Goal: Entertainment & Leisure: Consume media (video, audio)

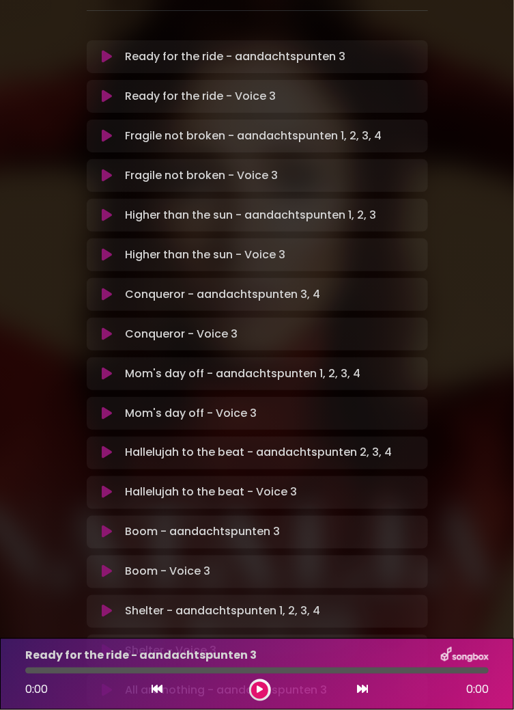
scroll to position [184, 0]
click at [115, 90] on button at bounding box center [107, 97] width 25 height 14
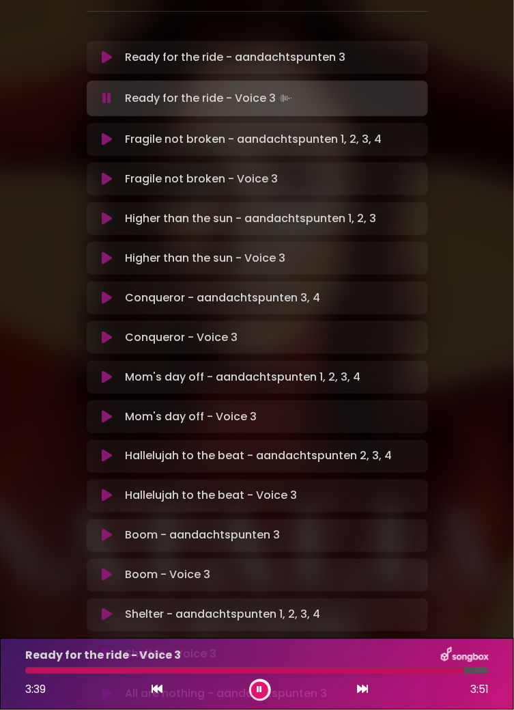
click at [109, 172] on icon at bounding box center [107, 179] width 10 height 14
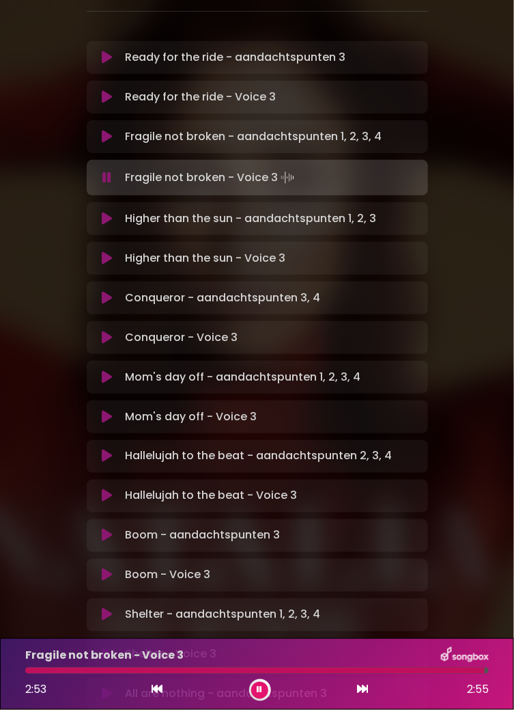
click at [112, 251] on button at bounding box center [107, 258] width 25 height 14
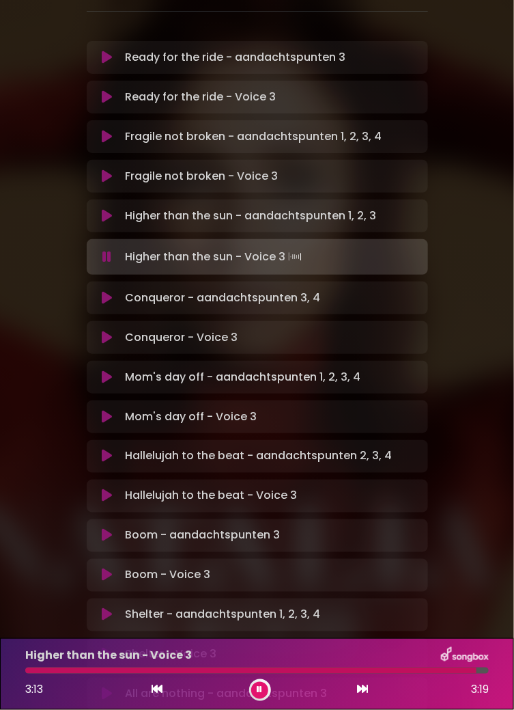
click at [109, 331] on icon at bounding box center [107, 338] width 10 height 14
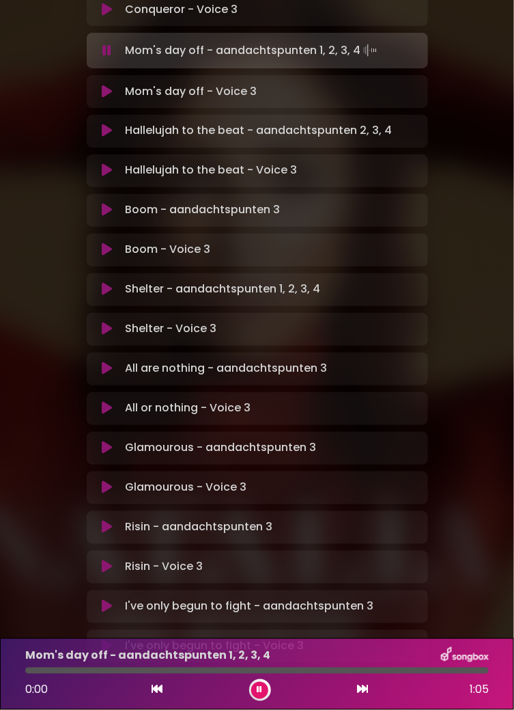
scroll to position [510, 0]
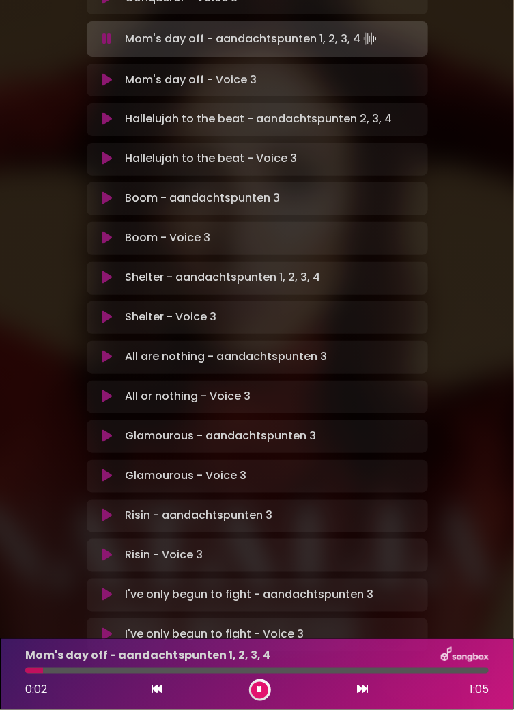
click at [114, 73] on button at bounding box center [107, 80] width 25 height 14
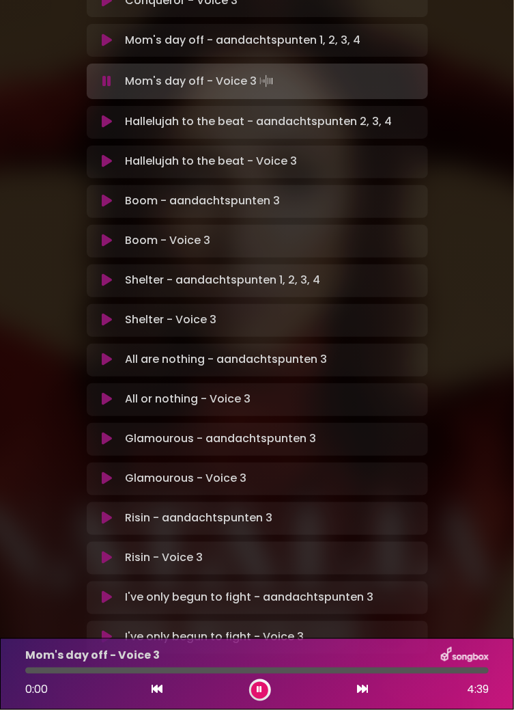
scroll to position [520, 0]
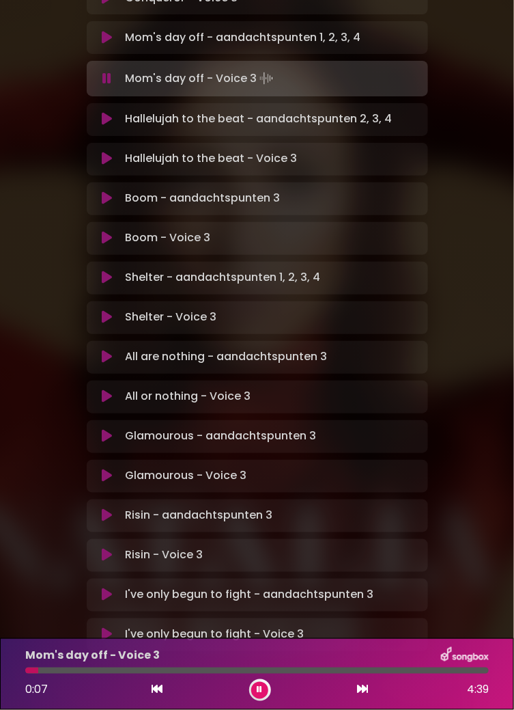
click at [259, 689] on icon at bounding box center [260, 690] width 5 height 8
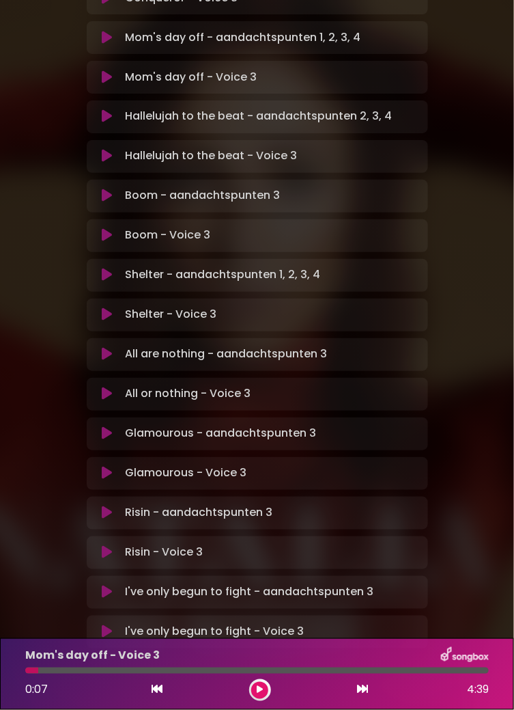
scroll to position [518, 0]
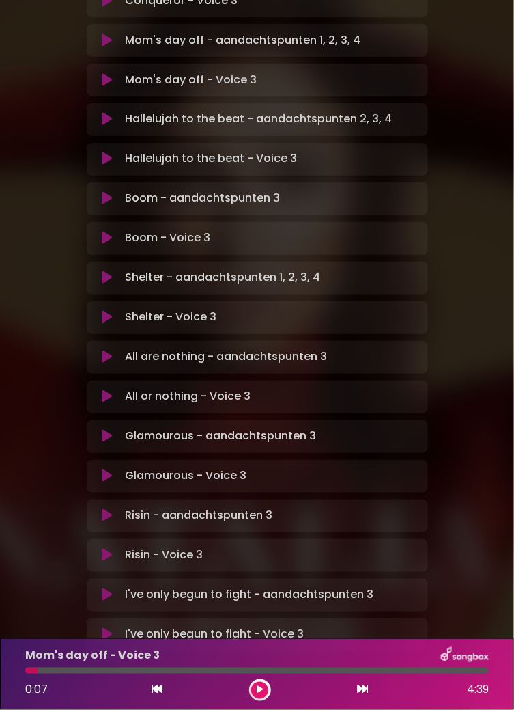
click at [266, 688] on button at bounding box center [259, 690] width 17 height 17
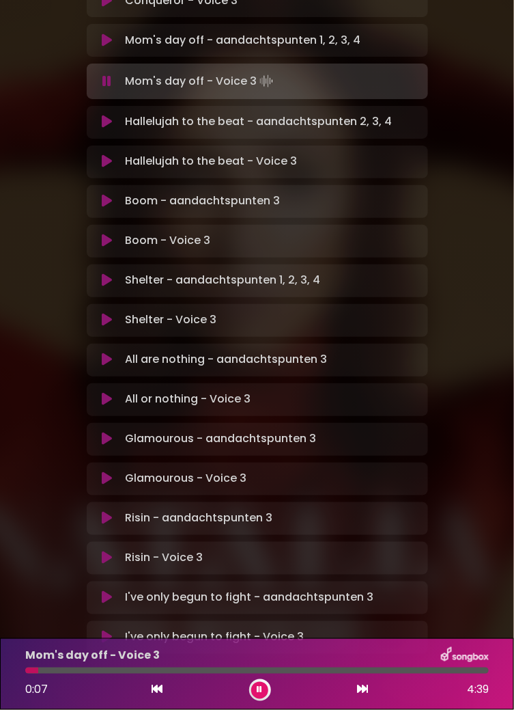
scroll to position [520, 0]
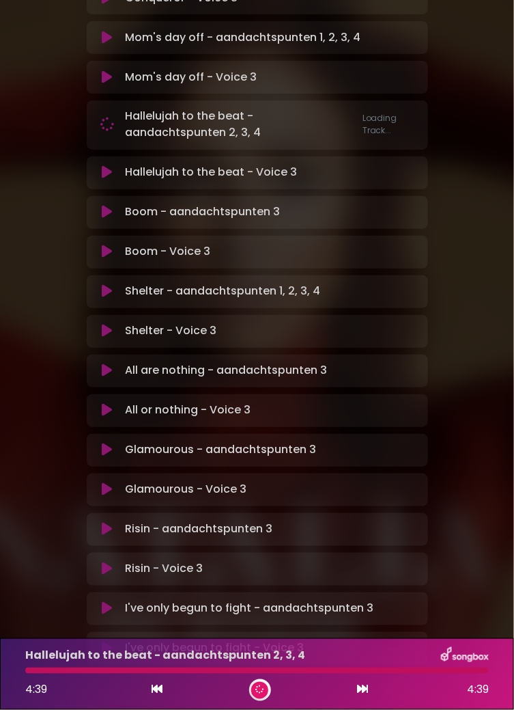
click at [117, 151] on div "Ready for the ride - aandachtspunten 3 Loading Track... Your Feedback Name" at bounding box center [258, 184] width 342 height 960
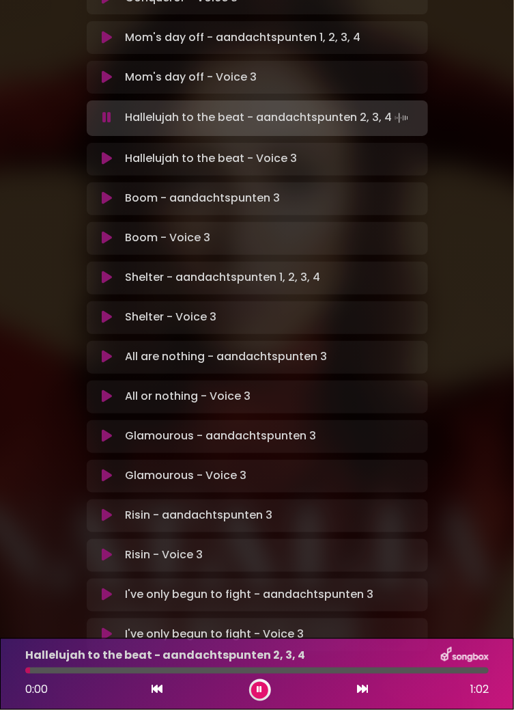
click at [117, 152] on button at bounding box center [107, 159] width 25 height 14
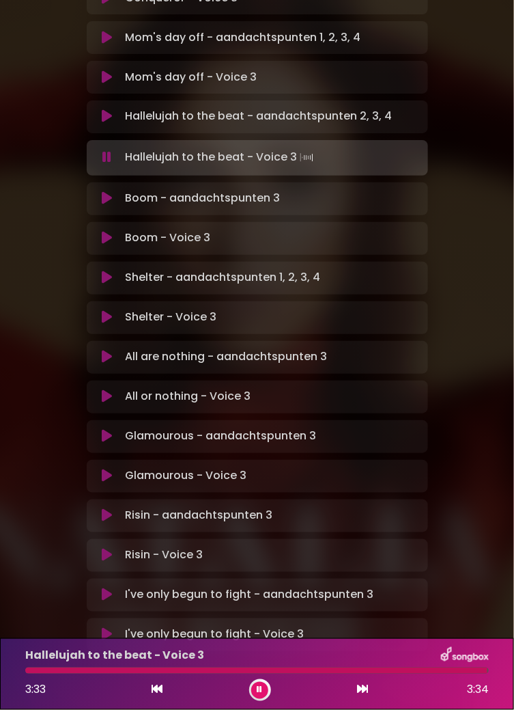
click at [113, 232] on button at bounding box center [107, 239] width 25 height 14
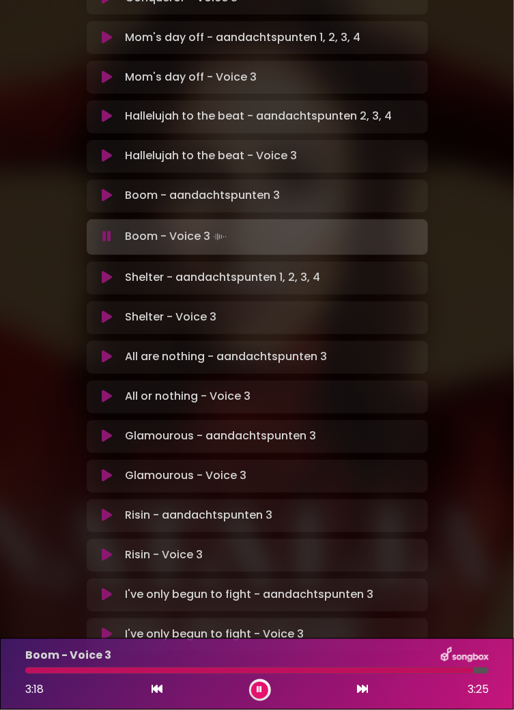
click at [116, 311] on button at bounding box center [107, 318] width 25 height 14
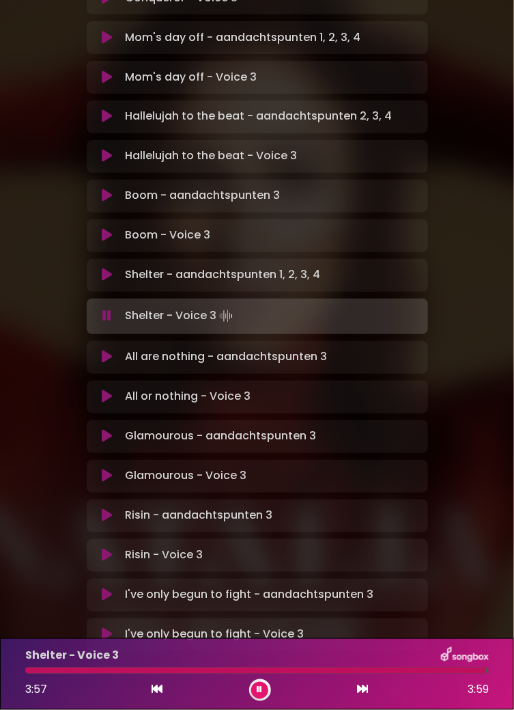
click at [116, 390] on button at bounding box center [107, 397] width 25 height 14
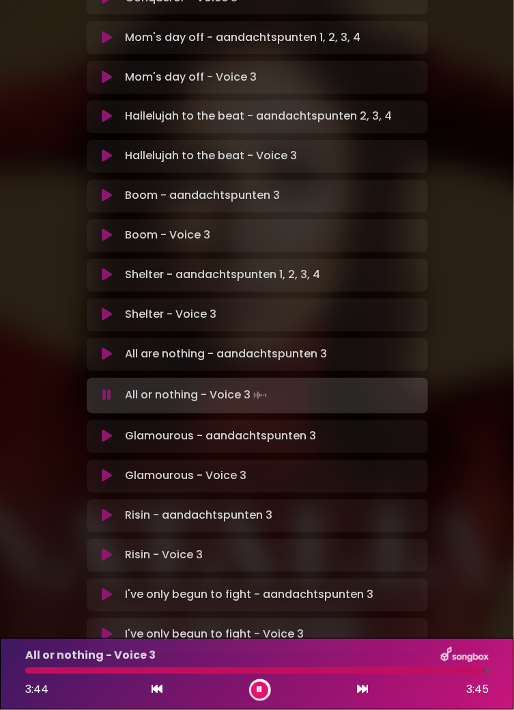
click at [115, 469] on button at bounding box center [107, 476] width 25 height 14
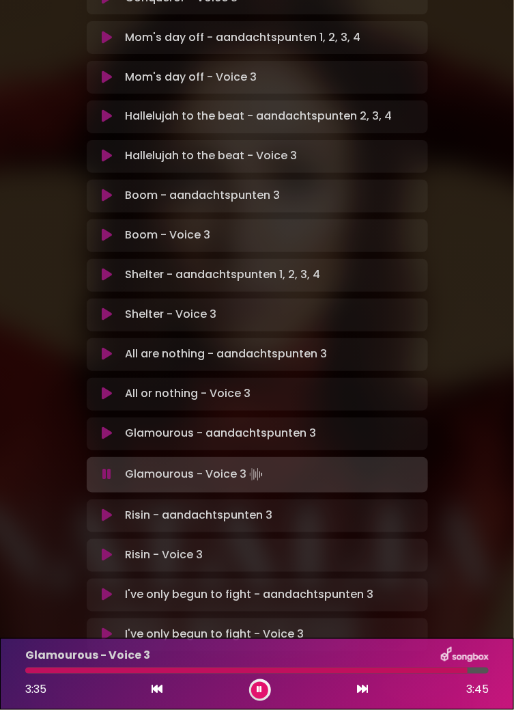
click at [113, 548] on button at bounding box center [107, 555] width 25 height 14
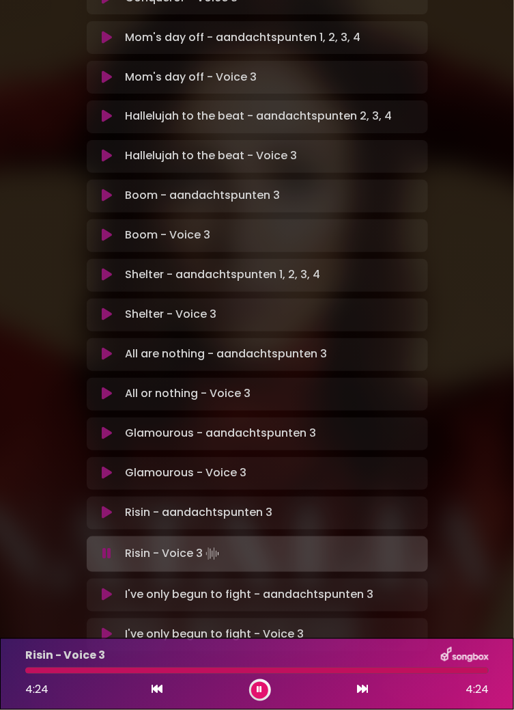
click at [113, 628] on button at bounding box center [107, 635] width 25 height 14
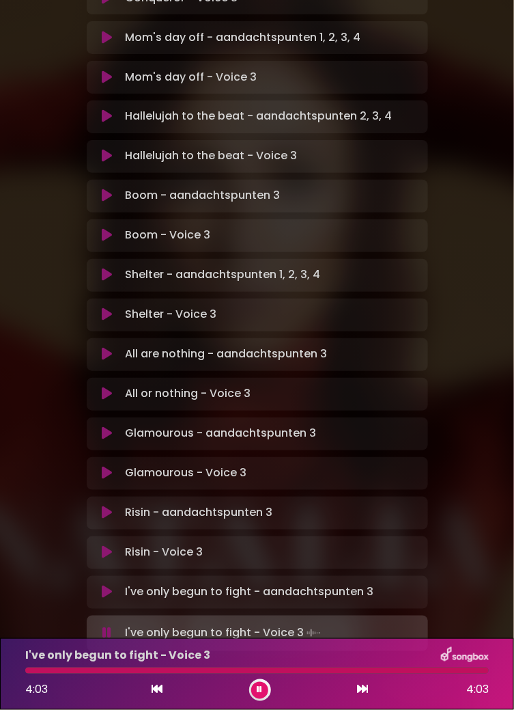
scroll to position [518, 0]
